Goal: Find specific page/section: Find specific page/section

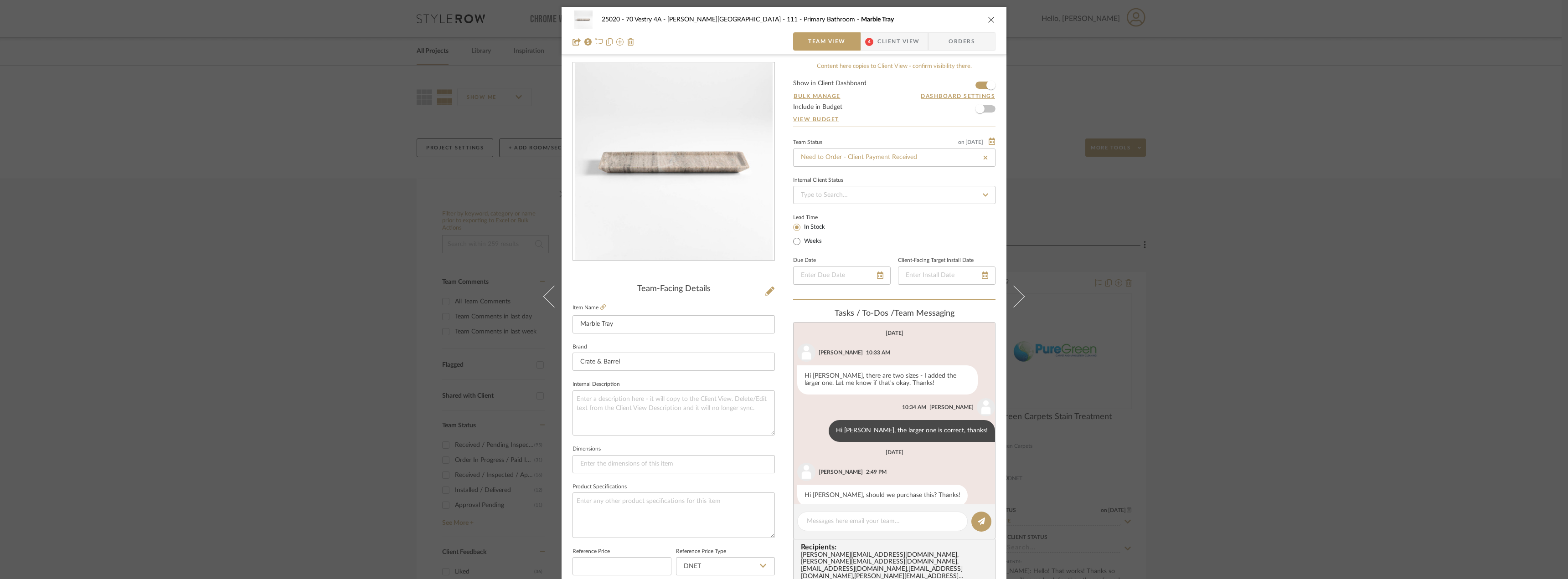
scroll to position [307, 0]
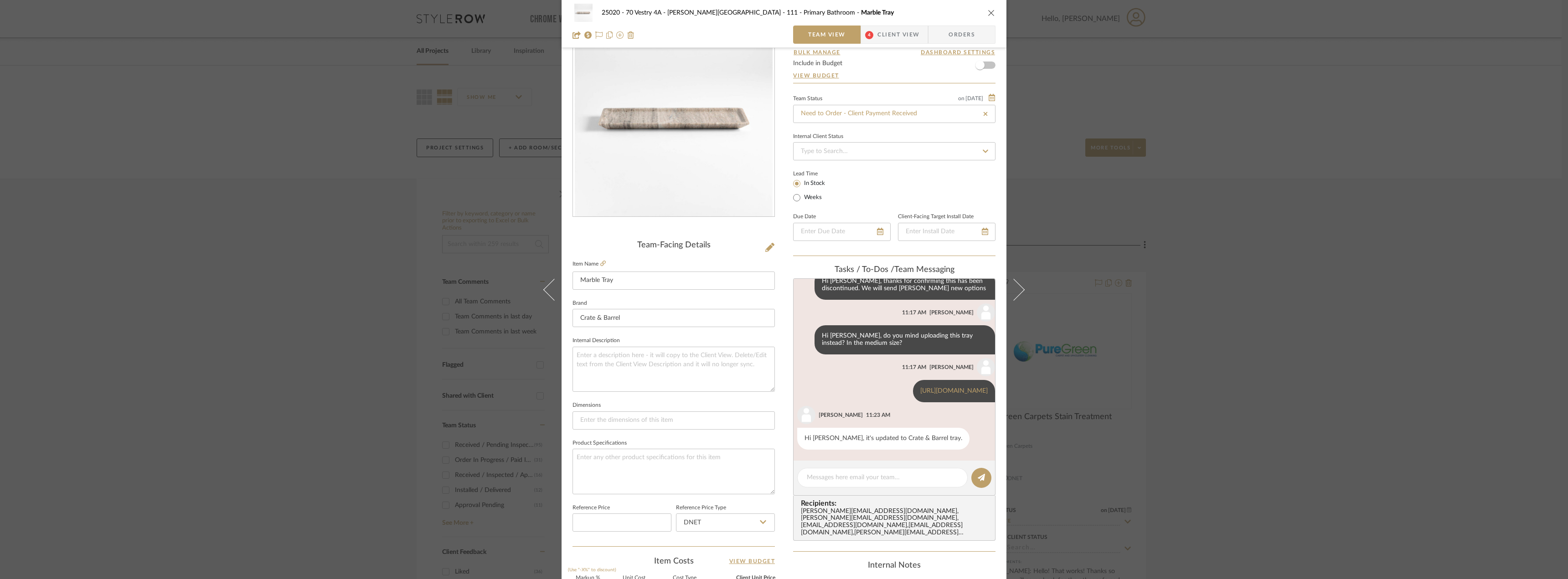
click at [869, 33] on span "4" at bounding box center [869, 35] width 8 height 8
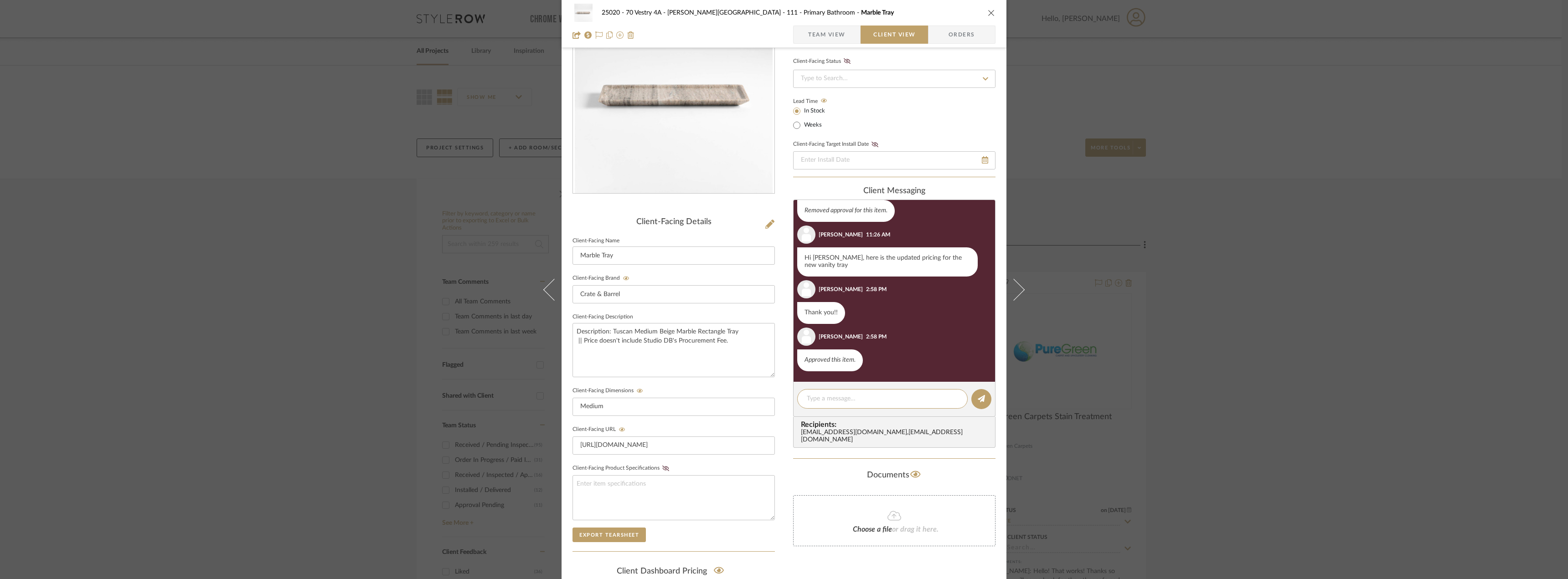
scroll to position [443, 0]
click at [836, 24] on div "25020 - 70 Vestry 4A - Grant-Stanleigh 111 - Primary Bathroom Marble Tray Team …" at bounding box center [784, 24] width 445 height 48
click at [838, 30] on span "Team View" at bounding box center [827, 35] width 37 height 18
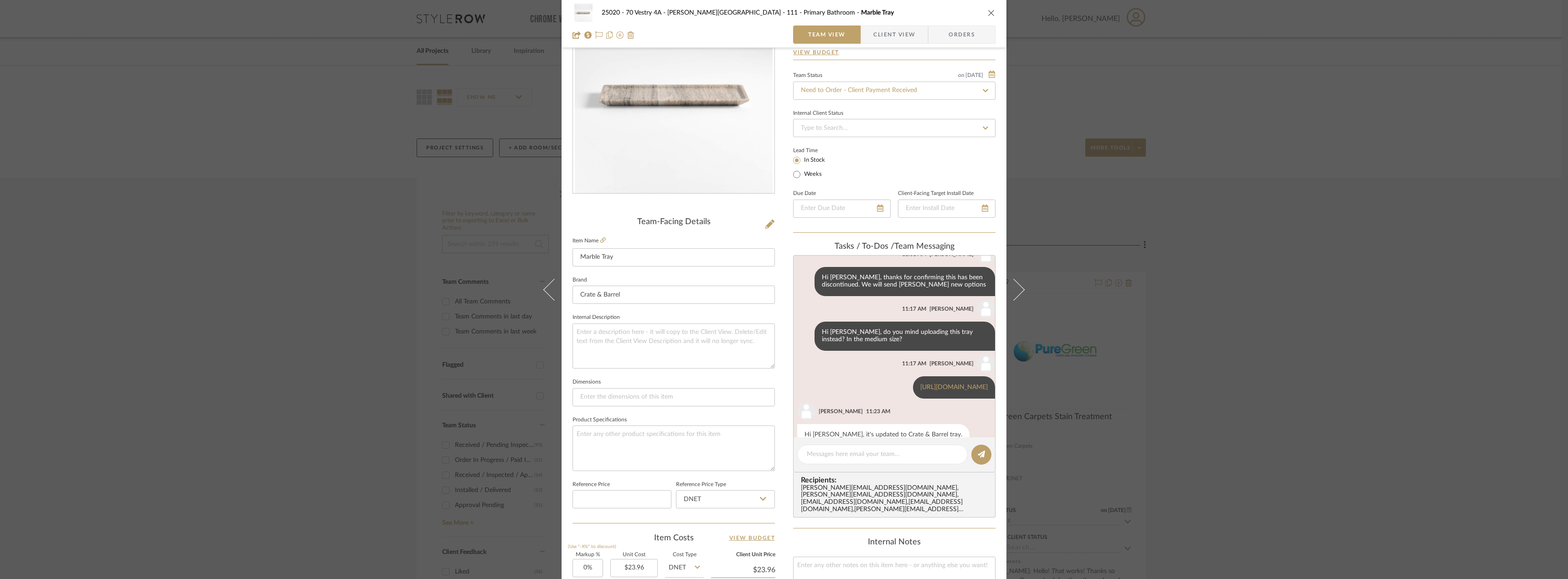
scroll to position [307, 0]
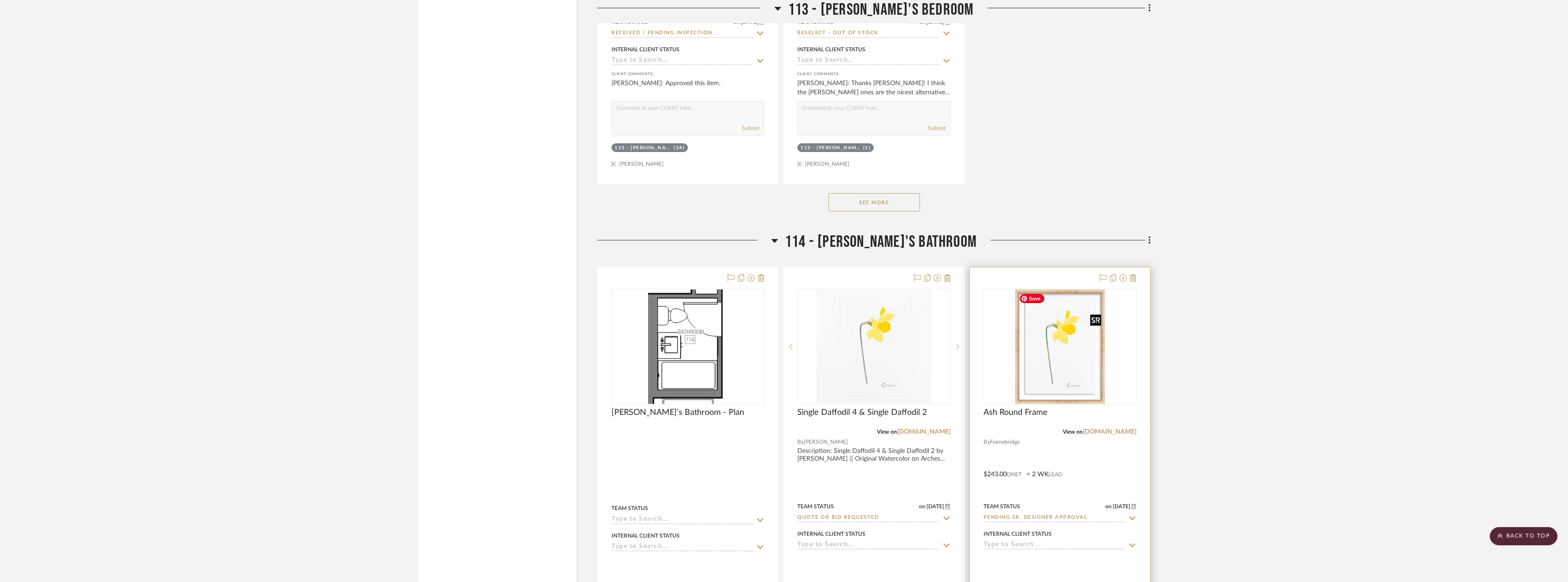
scroll to position [10758, 0]
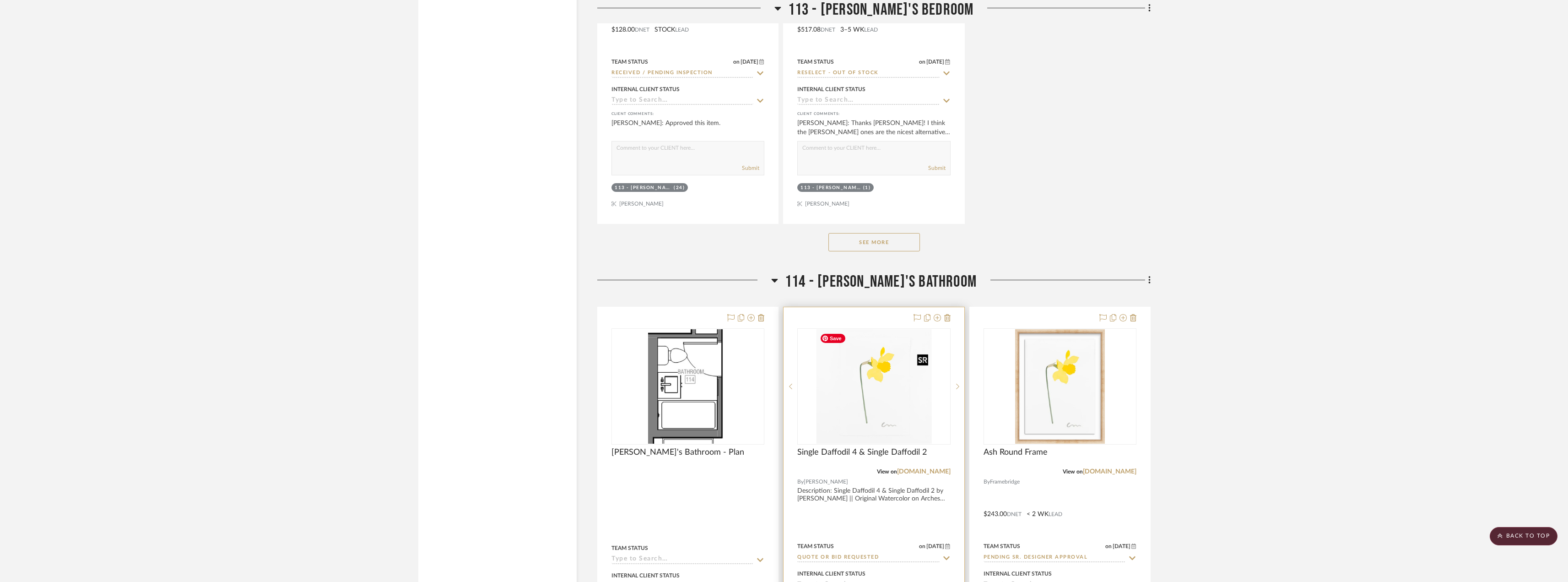
click at [879, 403] on img "0" at bounding box center [873, 386] width 115 height 114
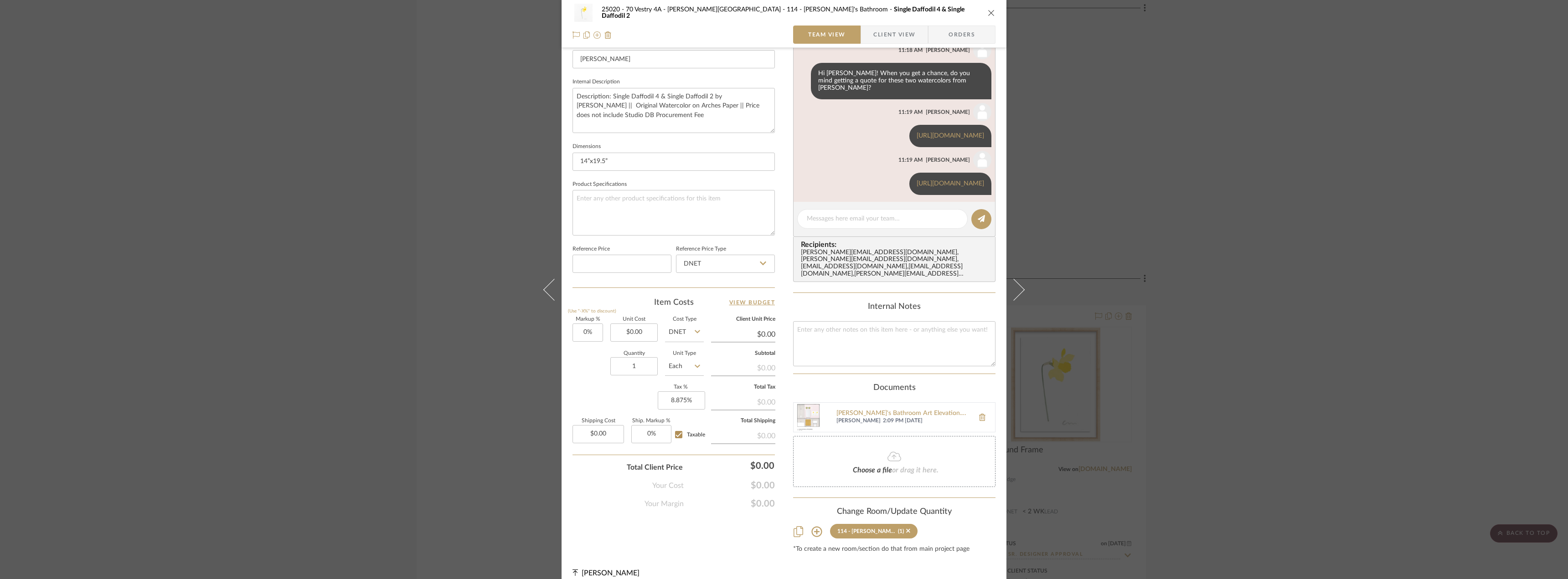
scroll to position [29, 0]
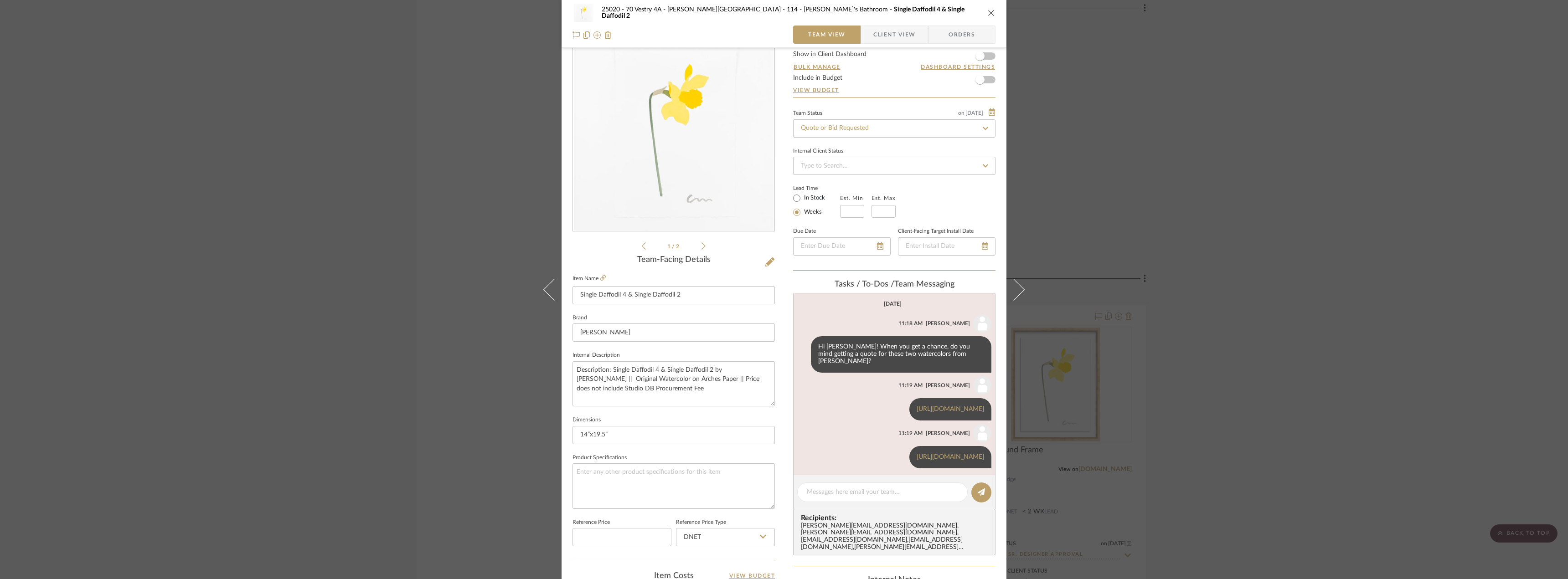
click at [702, 246] on div "1 / 2" at bounding box center [674, 142] width 202 height 218
click at [701, 246] on icon at bounding box center [703, 246] width 4 height 8
click at [1220, 208] on div "25020 - 70 Vestry 4A - [PERSON_NAME] 114 - [PERSON_NAME]'s Bathroom Single Daff…" at bounding box center [784, 290] width 1568 height 579
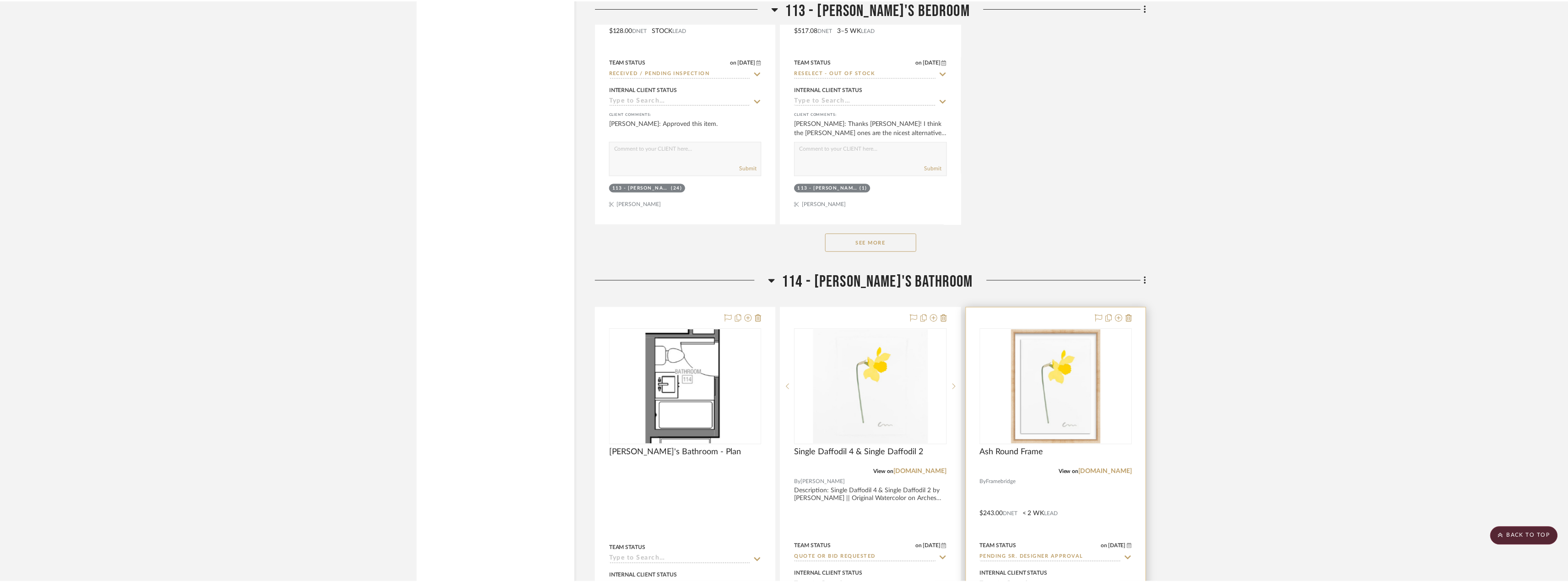
scroll to position [10758, 0]
click at [1111, 464] on div "Ash Round Frame" at bounding box center [1060, 457] width 153 height 20
click at [1113, 468] on div "View on [DOMAIN_NAME]" at bounding box center [1060, 471] width 153 height 8
click at [1113, 469] on link "[DOMAIN_NAME]" at bounding box center [1110, 471] width 54 height 6
